Goal: Navigation & Orientation: Find specific page/section

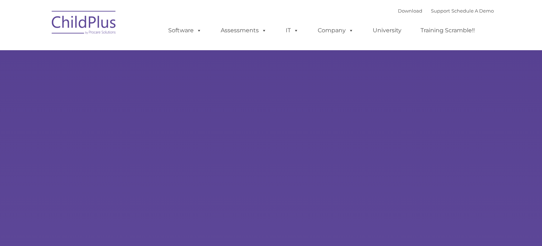
select select "MEDIUM"
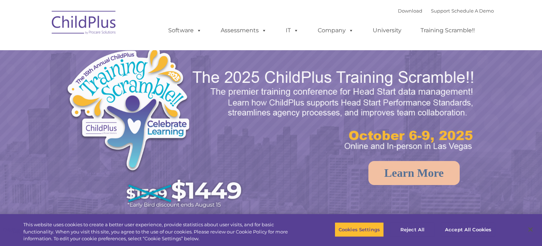
select select "MEDIUM"
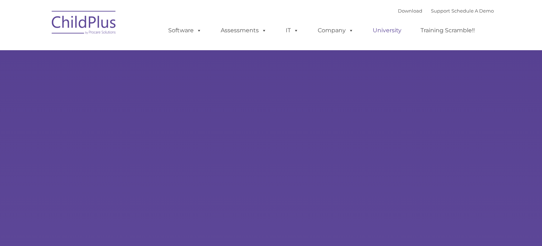
type input ""
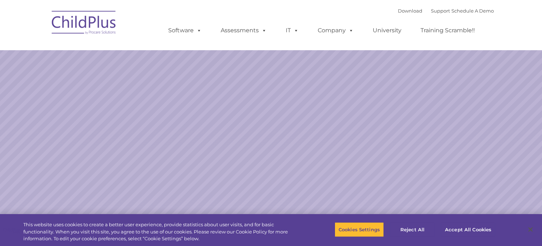
select select "MEDIUM"
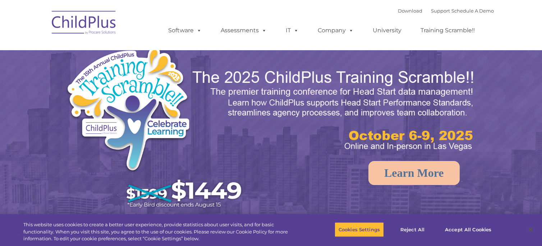
select select "MEDIUM"
